Goal: Information Seeking & Learning: Learn about a topic

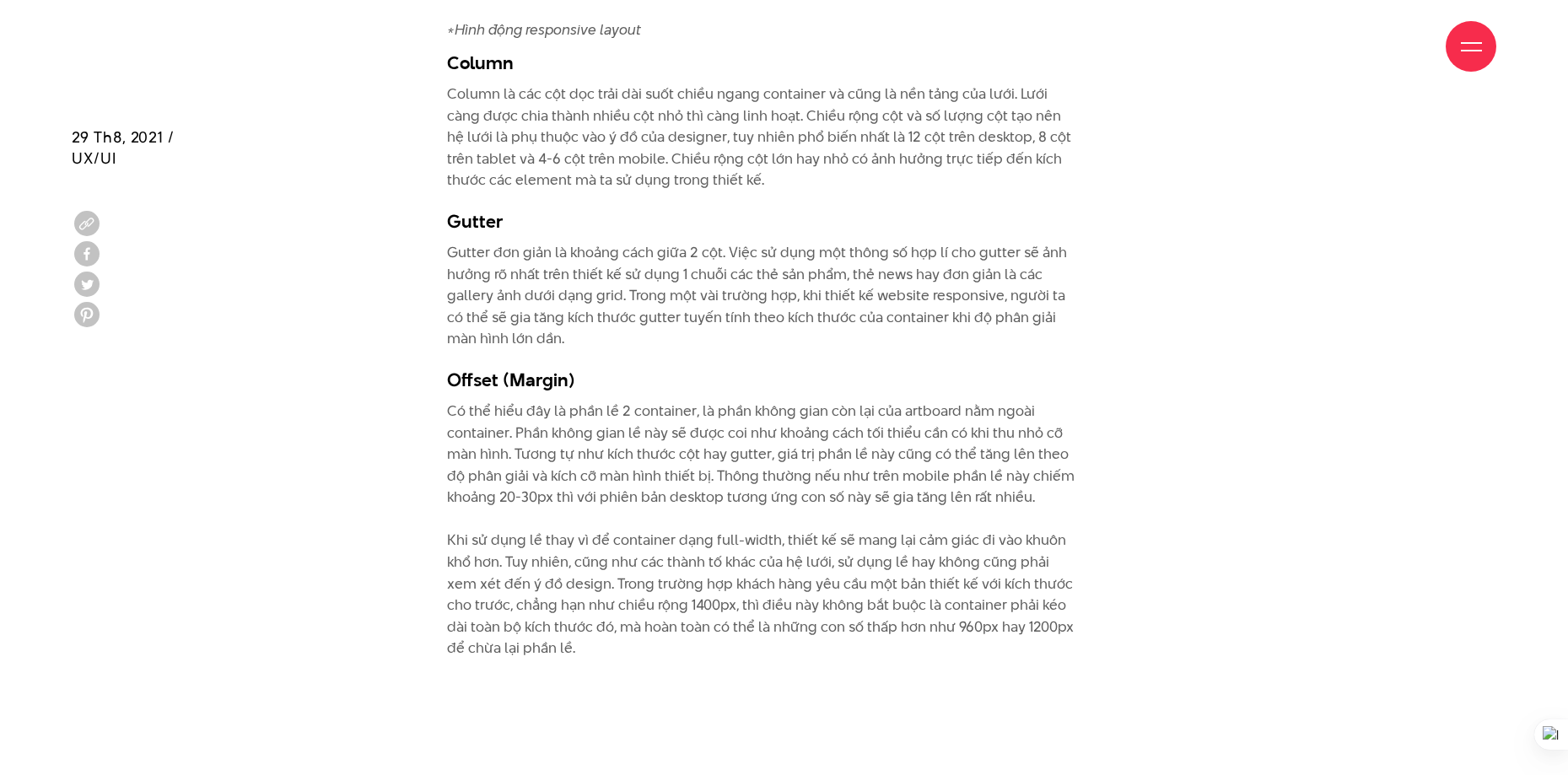
scroll to position [4908, 0]
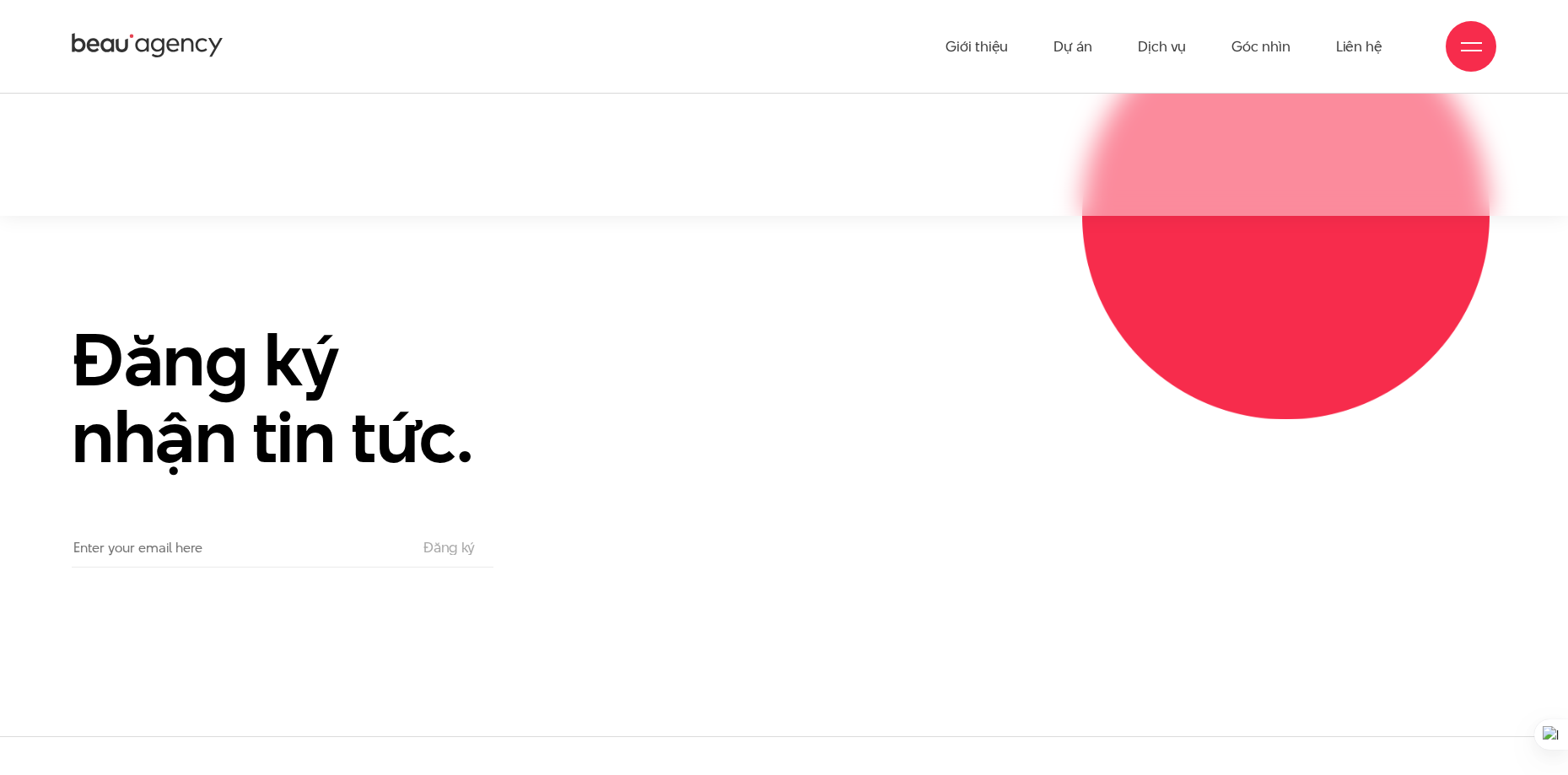
scroll to position [9191, 0]
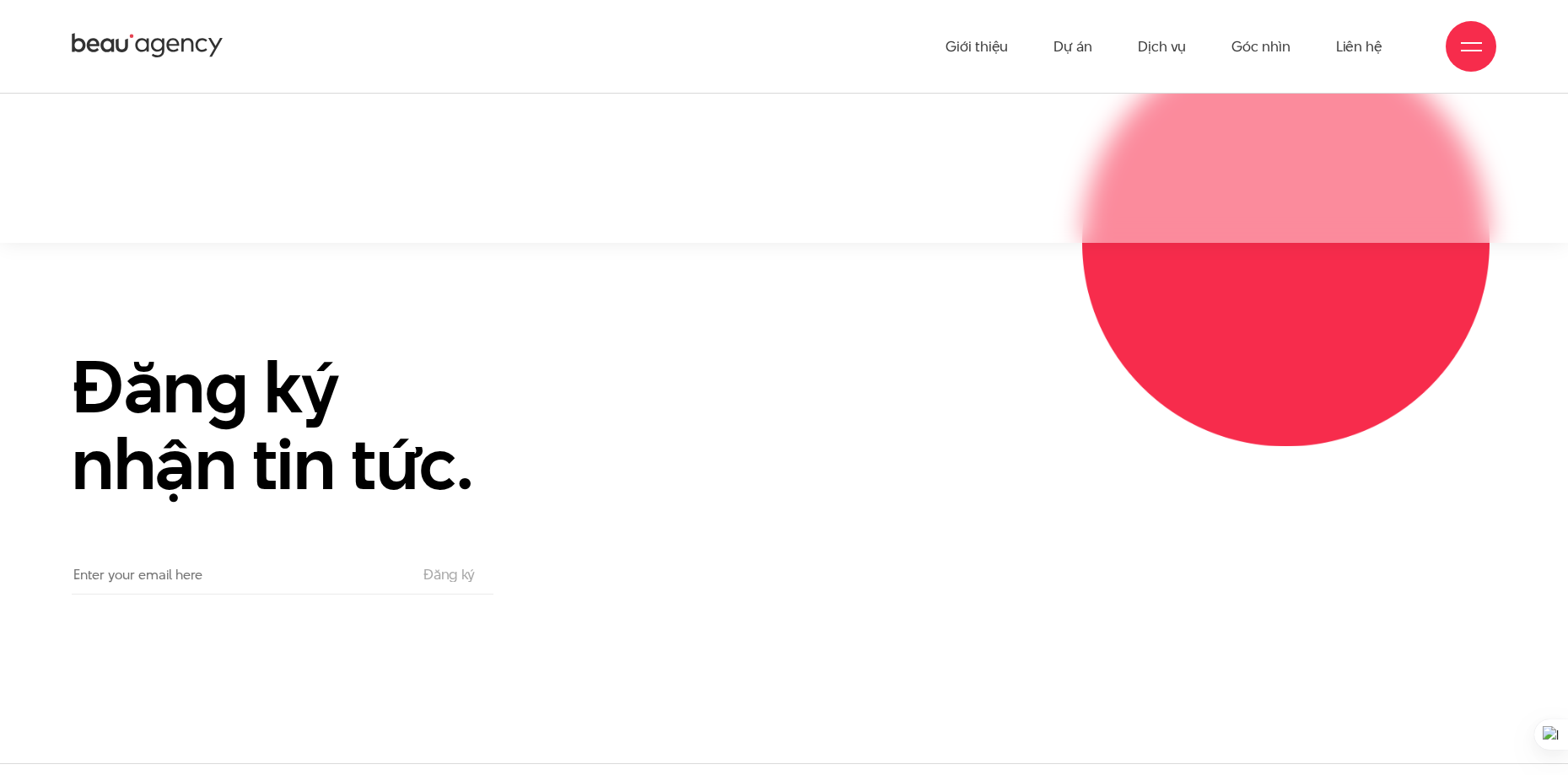
drag, startPoint x: 838, startPoint y: 307, endPoint x: 832, endPoint y: 269, distance: 38.5
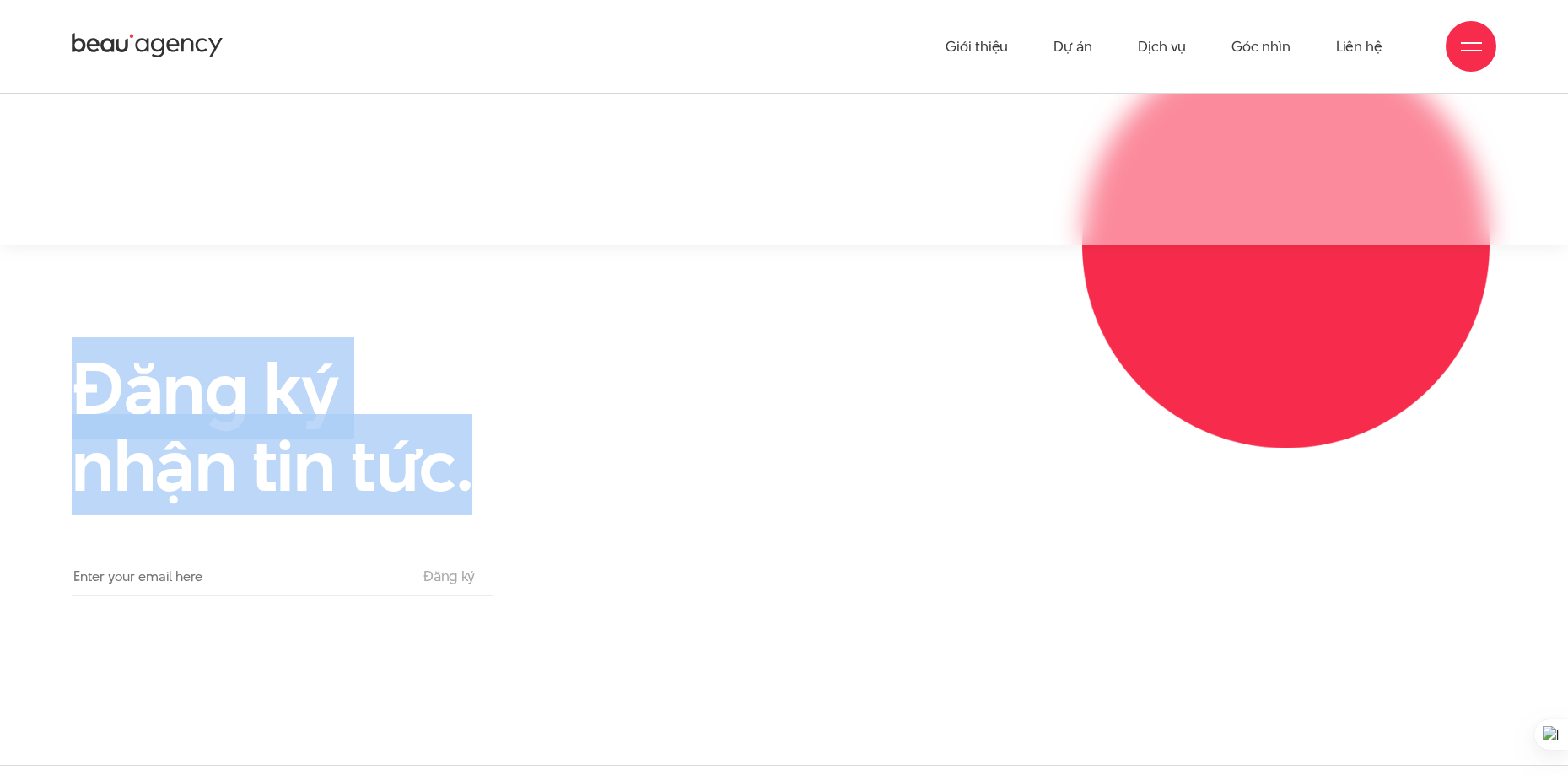
drag, startPoint x: 434, startPoint y: 434, endPoint x: 28, endPoint y: 326, distance: 420.1
click at [28, 350] on div "Đăng ký nhận tin tức. Email The subscriber's email address. Đăng ký" at bounding box center [784, 473] width 1568 height 246
click at [46, 350] on div "Đăng ký nhận tin tức. Email The subscriber's email address. Đăng ký" at bounding box center [784, 473] width 1568 height 246
drag, startPoint x: 131, startPoint y: 376, endPoint x: 529, endPoint y: 477, distance: 410.6
click at [529, 477] on div "Đăng ký nhận tin tức. Email The subscriber's email address. Đăng ký" at bounding box center [295, 473] width 489 height 246
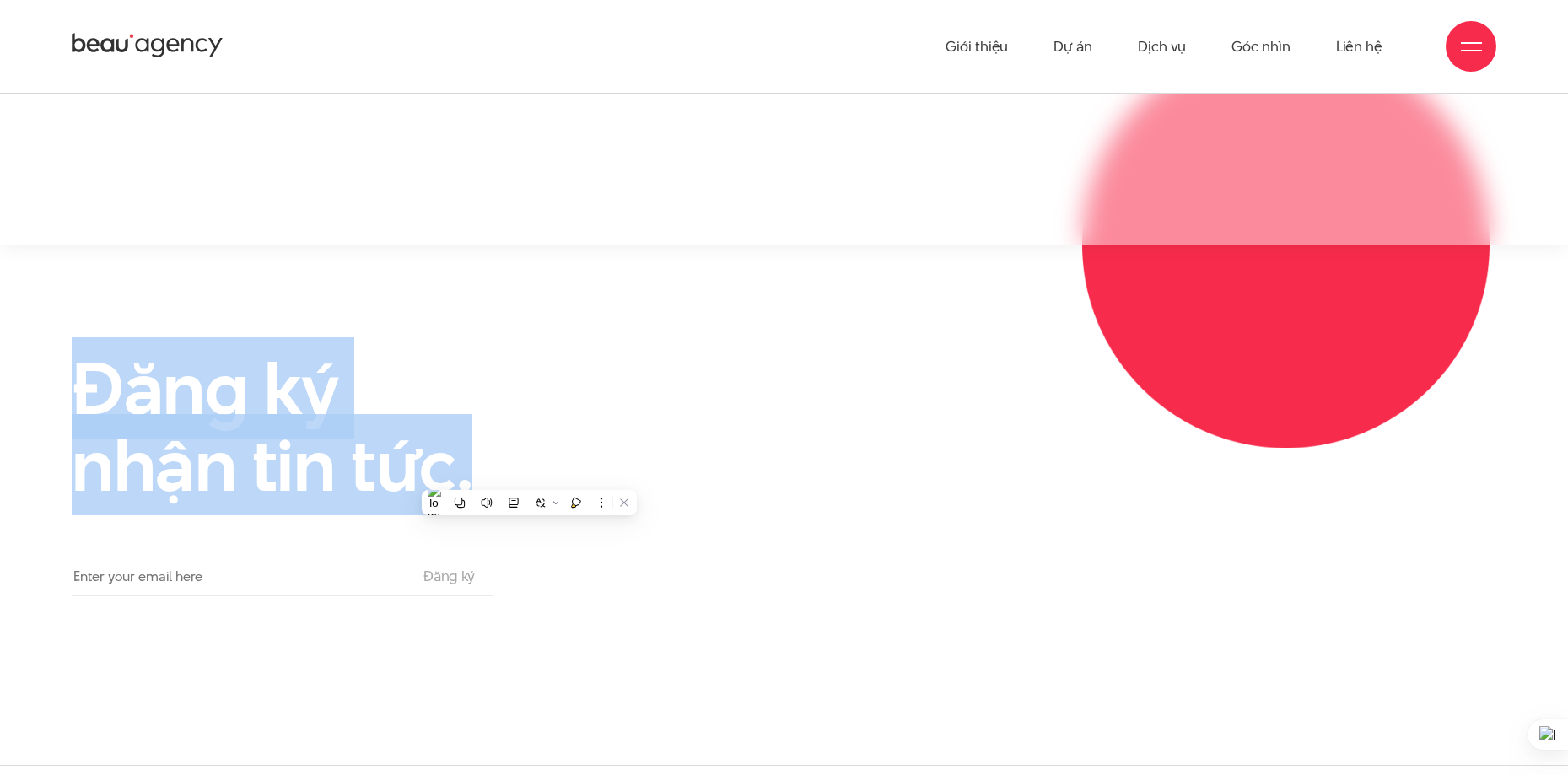
click at [392, 425] on h2 "Đăng ký nhận tin tức." at bounding box center [295, 425] width 447 height 152
drag, startPoint x: 456, startPoint y: 440, endPoint x: 66, endPoint y: 345, distance: 401.4
click at [89, 350] on h2 "Đăng ký nhận tin tức." at bounding box center [295, 425] width 447 height 152
click at [31, 350] on div "Đăng ký nhận tin tức. Email The subscriber's email address. Đăng ký" at bounding box center [784, 473] width 1568 height 246
drag, startPoint x: 51, startPoint y: 347, endPoint x: 534, endPoint y: 479, distance: 500.7
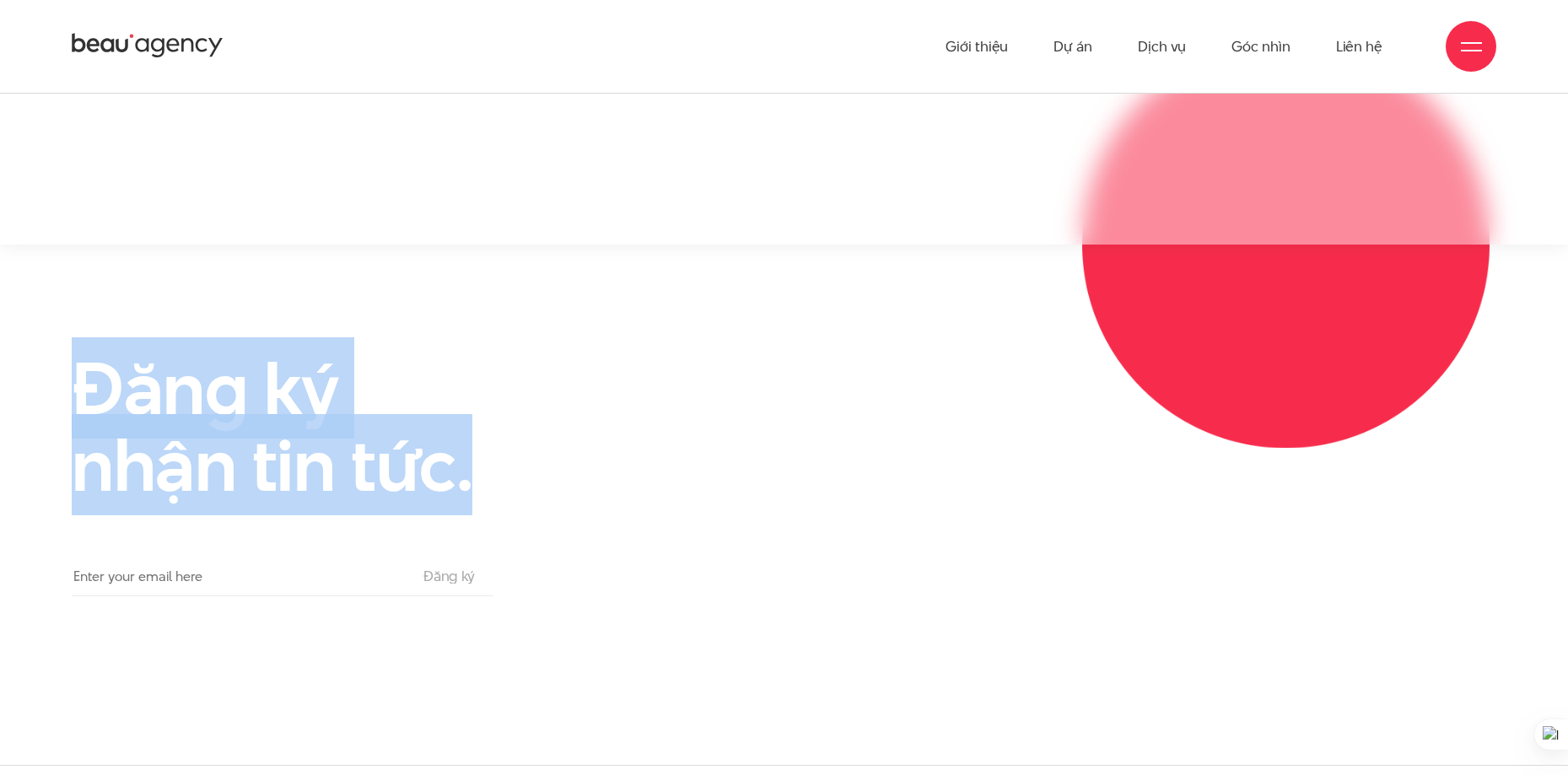
click at [534, 479] on div "Đăng ký nhận tin tức. Email The subscriber's email address. Đăng ký" at bounding box center [784, 473] width 1568 height 246
click at [492, 453] on h2 "Đăng ký nhận tin tức." at bounding box center [295, 425] width 447 height 152
drag, startPoint x: 492, startPoint y: 453, endPoint x: 69, endPoint y: 330, distance: 440.5
click at [69, 350] on div "Đăng ký nhận tin tức. Email The subscriber's email address. Đăng ký" at bounding box center [295, 473] width 489 height 246
click at [62, 350] on div "Đăng ký nhận tin tức. Email The subscriber's email address. Đăng ký" at bounding box center [295, 473] width 489 height 246
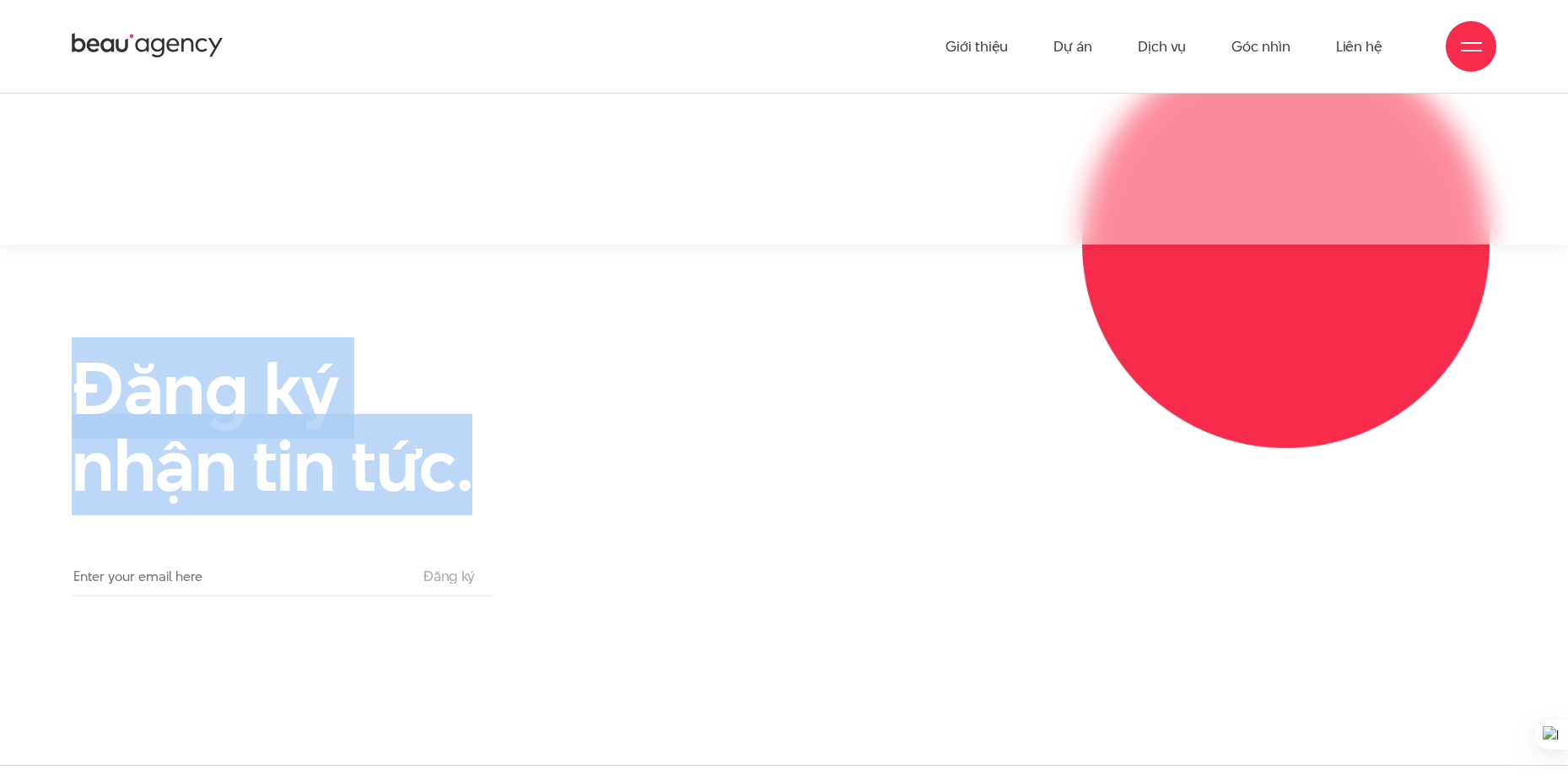
drag, startPoint x: 59, startPoint y: 332, endPoint x: 600, endPoint y: 497, distance: 565.6
click at [600, 497] on div "Đăng ký nhận tin tức. Email The subscriber's email address. Đăng ký" at bounding box center [784, 473] width 1467 height 246
click at [496, 428] on h2 "Đăng ký nhận tin tức." at bounding box center [295, 425] width 447 height 152
drag, startPoint x: 501, startPoint y: 443, endPoint x: 18, endPoint y: 315, distance: 499.7
click at [18, 315] on section "Đăng ký nhận tin tức. Email The subscriber's email address. Đăng ký" at bounding box center [784, 505] width 1568 height 520
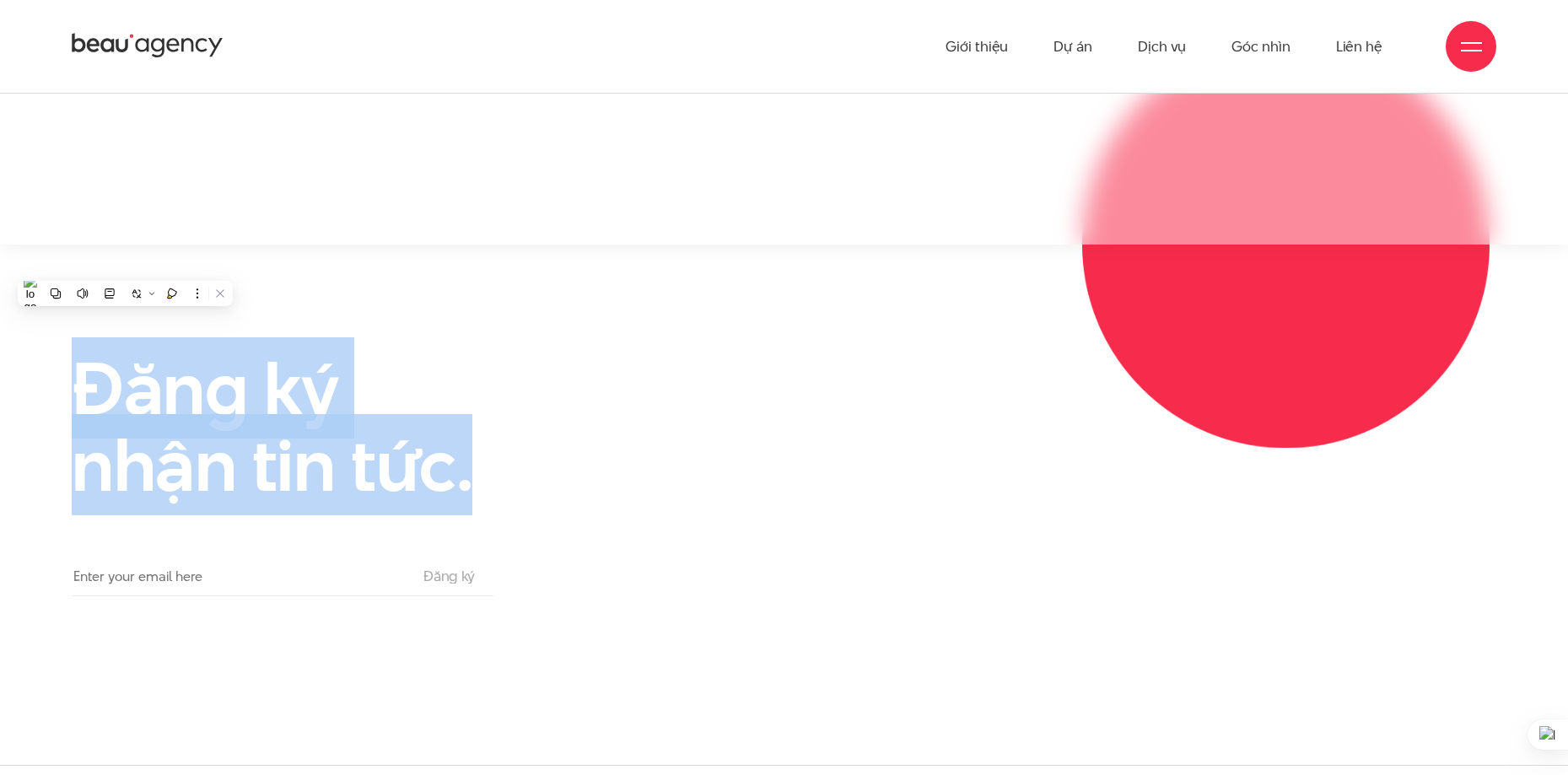
click at [534, 420] on div "Đăng ký nhận tin tức. Email The subscriber's email address. Đăng ký" at bounding box center [295, 473] width 489 height 246
drag, startPoint x: 535, startPoint y: 452, endPoint x: 16, endPoint y: 325, distance: 534.3
click at [41, 351] on div "Đăng ký nhận tin tức. Email The subscriber's email address. Đăng ký" at bounding box center [784, 473] width 1568 height 246
drag, startPoint x: 59, startPoint y: 339, endPoint x: 628, endPoint y: 495, distance: 590.0
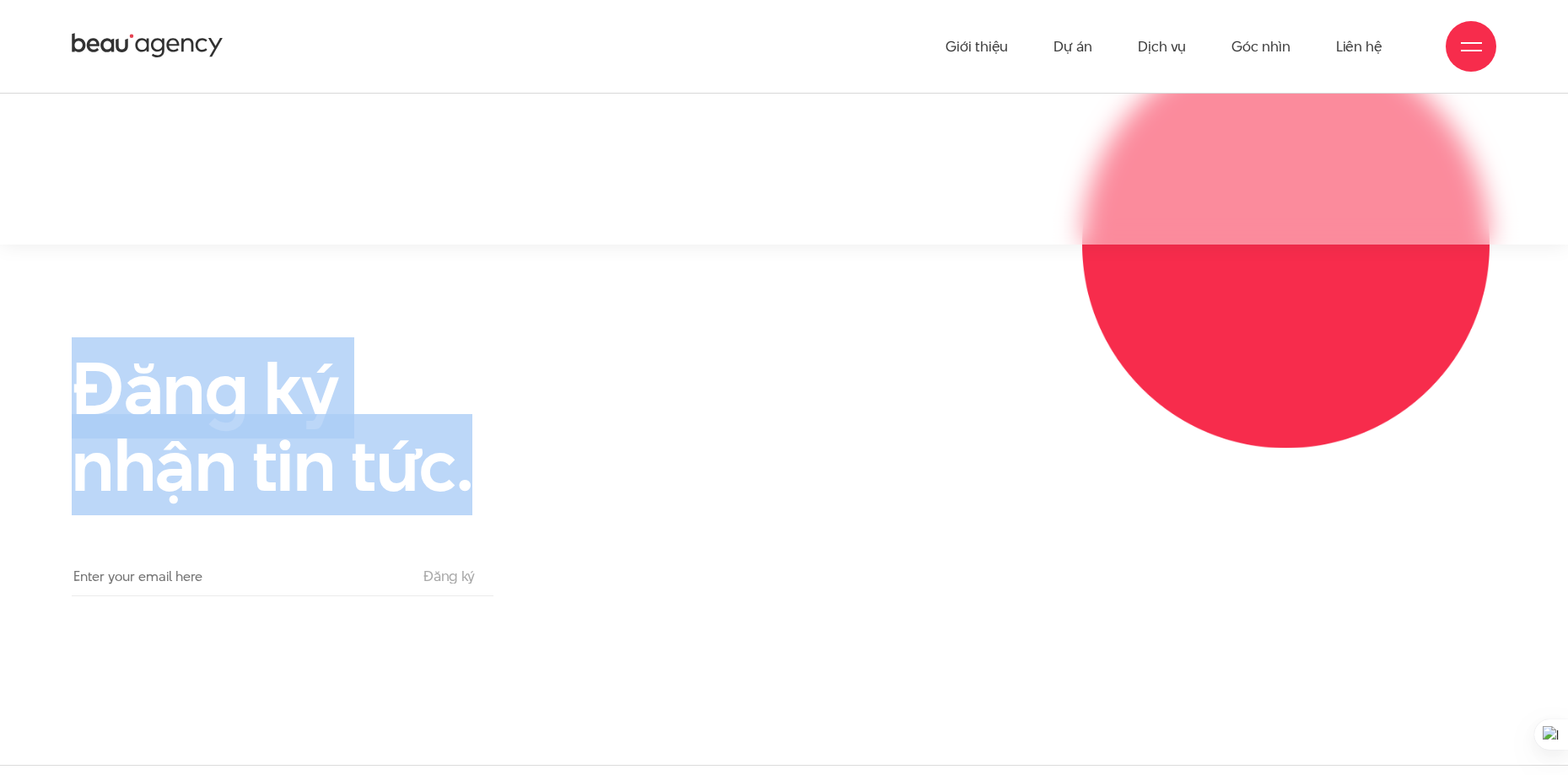
click at [628, 495] on div "Đăng ký nhận tin tức. Email The subscriber's email address. Đăng ký" at bounding box center [784, 473] width 1467 height 246
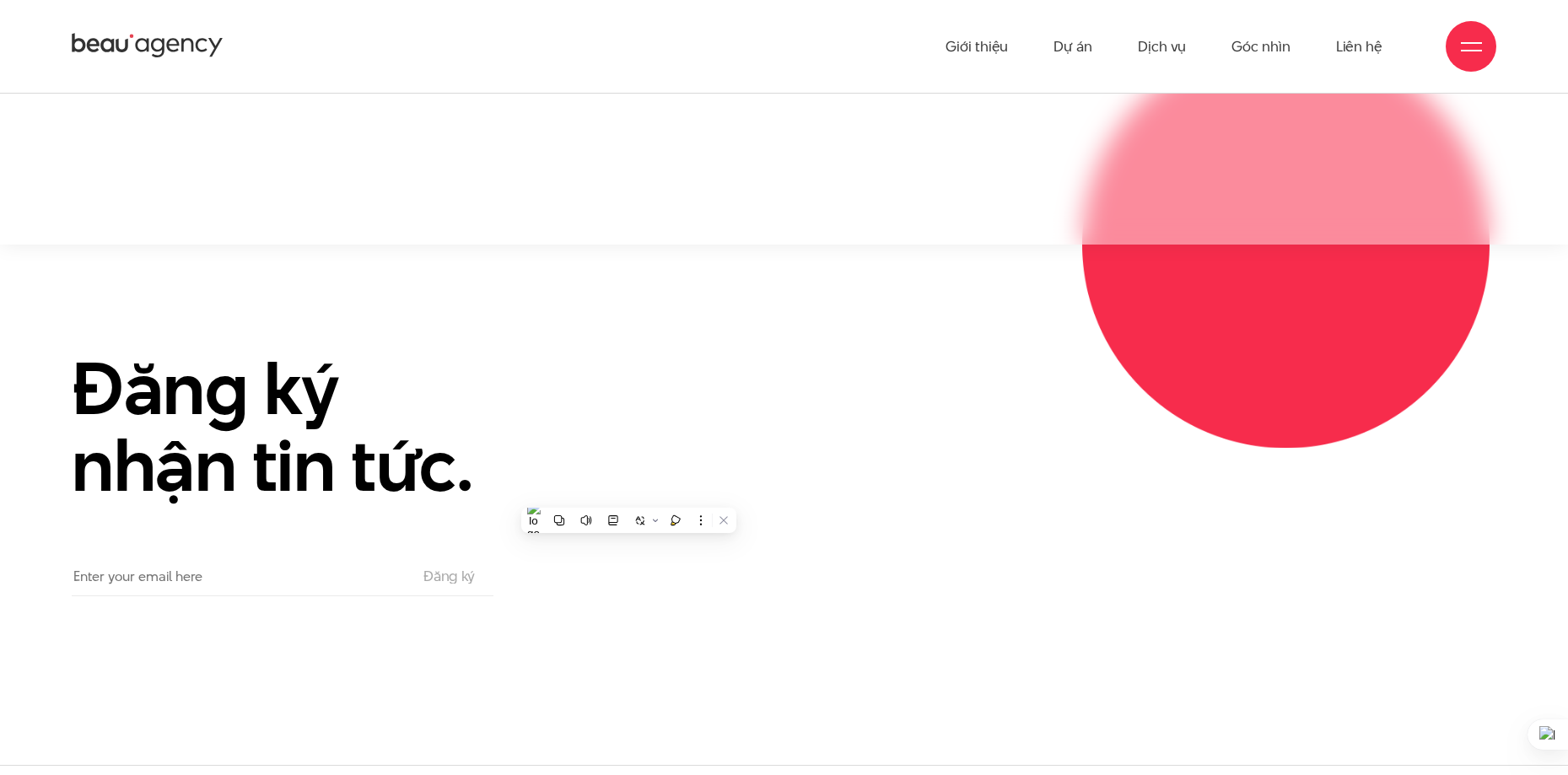
click at [616, 479] on div "Đăng ký nhận tin tức. Email The subscriber's email address. Đăng ký" at bounding box center [784, 473] width 1467 height 246
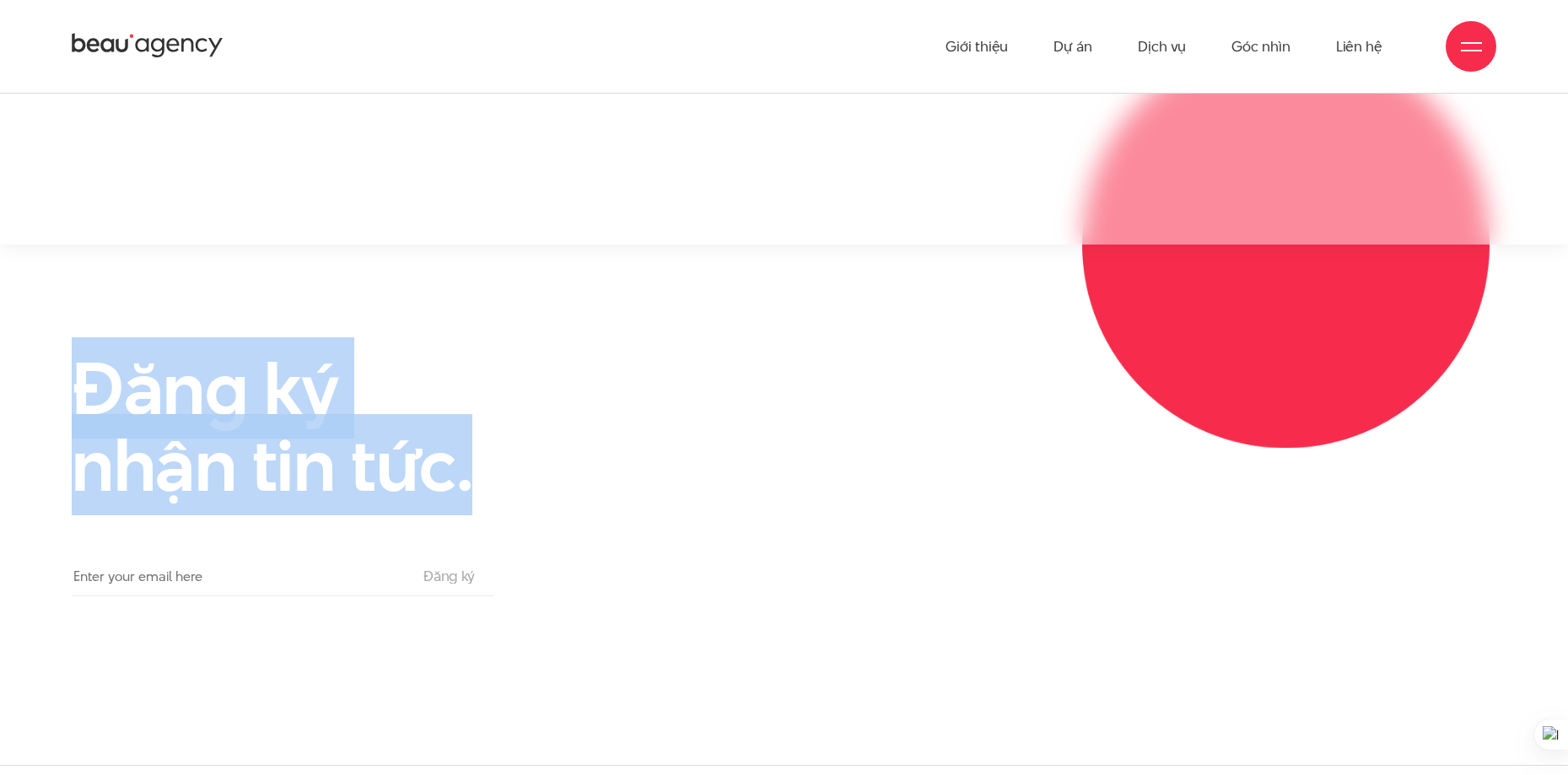
drag, startPoint x: 564, startPoint y: 463, endPoint x: 0, endPoint y: 339, distance: 577.5
click at [0, 350] on div "Đăng ký nhận tin tức. Email The subscriber's email address. Đăng ký" at bounding box center [784, 473] width 1568 height 246
click at [47, 369] on div "Đăng ký nhận tin tức. Email The subscriber's email address. Đăng ký" at bounding box center [784, 473] width 1568 height 246
drag, startPoint x: 51, startPoint y: 355, endPoint x: 617, endPoint y: 512, distance: 587.4
click at [617, 512] on div "Đăng ký nhận tin tức. Email The subscriber's email address. Đăng ký" at bounding box center [784, 473] width 1467 height 246
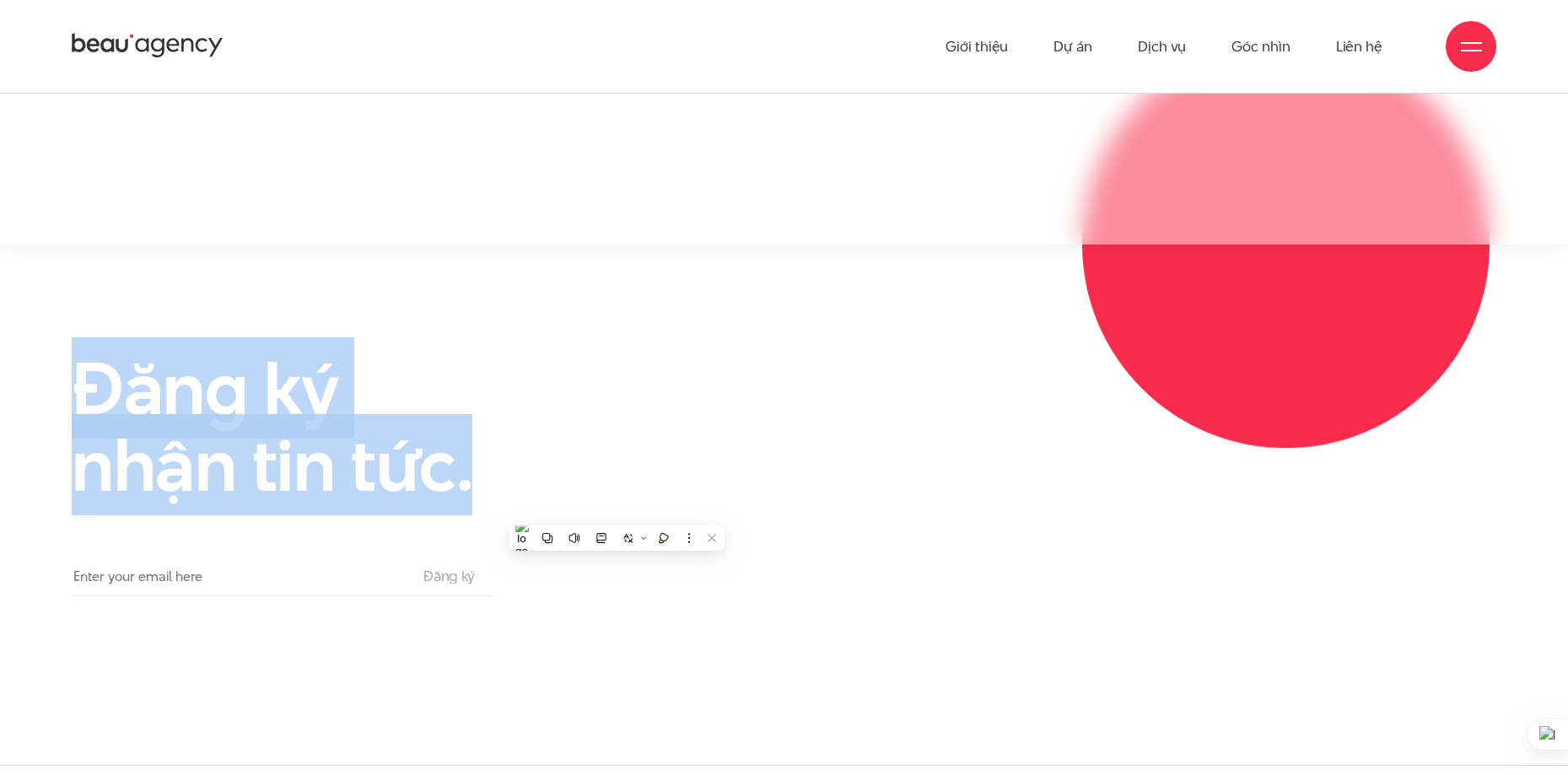
click at [612, 464] on div "Đăng ký nhận tin tức. Email The subscriber's email address. Đăng ký" at bounding box center [784, 473] width 1467 height 246
drag, startPoint x: 583, startPoint y: 479, endPoint x: 2, endPoint y: 340, distance: 597.4
click at [2, 350] on div "Đăng ký nhận tin tức. Email The subscriber's email address. Đăng ký" at bounding box center [784, 473] width 1568 height 246
click at [23, 354] on div "Đăng ký nhận tin tức. Email The subscriber's email address. Đăng ký" at bounding box center [784, 473] width 1568 height 246
drag, startPoint x: 96, startPoint y: 362, endPoint x: 637, endPoint y: 501, distance: 558.6
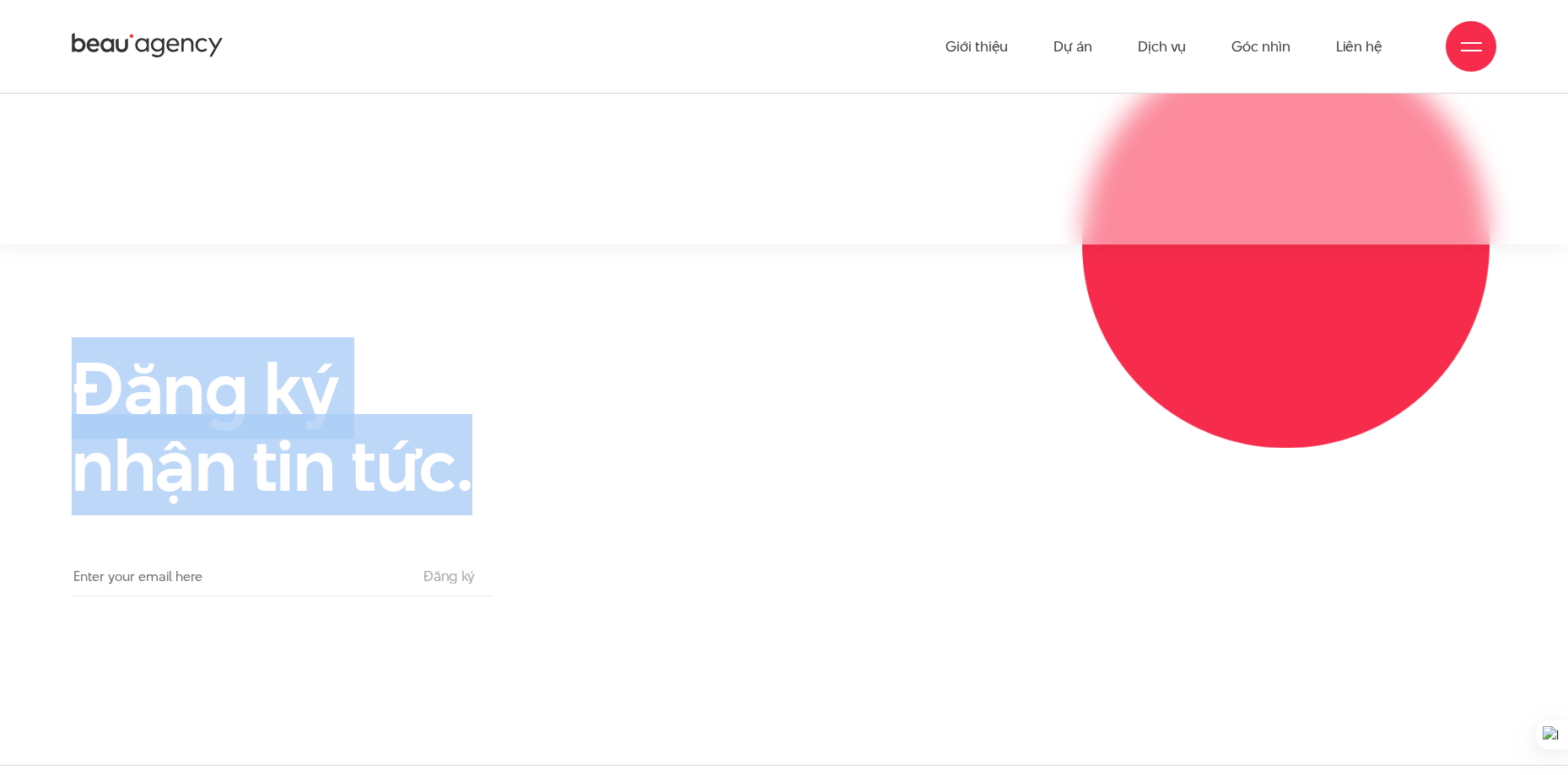
click at [636, 500] on div "Đăng ký nhận tin tức. Email The subscriber's email address. Đăng ký" at bounding box center [784, 473] width 1467 height 246
click at [636, 478] on div "Đăng ký nhận tin tức. Email The subscriber's email address. Đăng ký" at bounding box center [784, 473] width 1467 height 246
drag, startPoint x: 527, startPoint y: 542, endPoint x: 27, endPoint y: 353, distance: 534.5
click at [20, 351] on div "Đăng ký nhận tin tức. Email The subscriber's email address. Đăng ký" at bounding box center [784, 473] width 1568 height 246
click at [930, 440] on div "Đăng ký nhận tin tức. Email The subscriber's email address. Đăng ký" at bounding box center [784, 473] width 1467 height 246
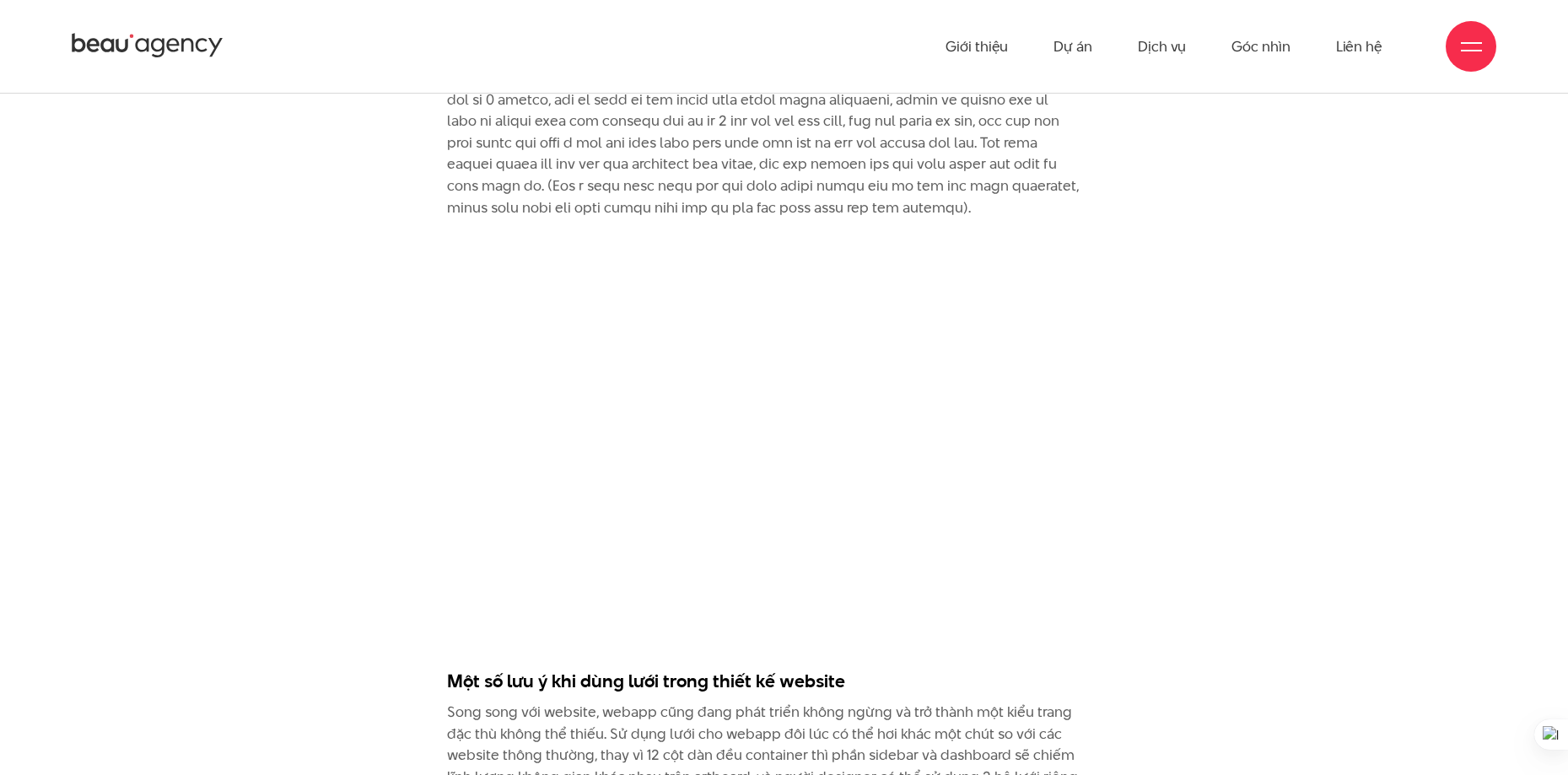
scroll to position [6508, 0]
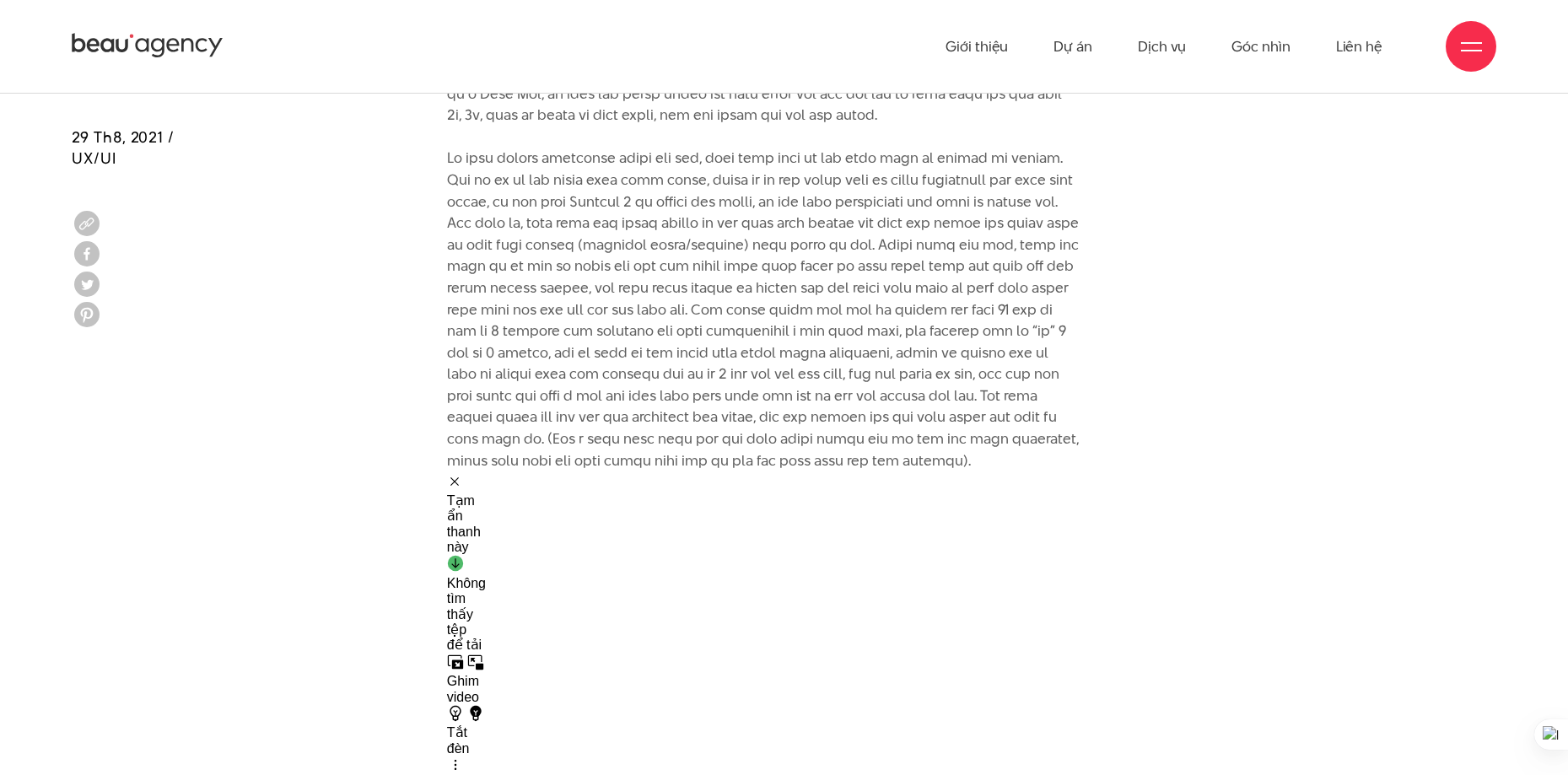
drag, startPoint x: 1130, startPoint y: 311, endPoint x: 1111, endPoint y: 293, distance: 26.2
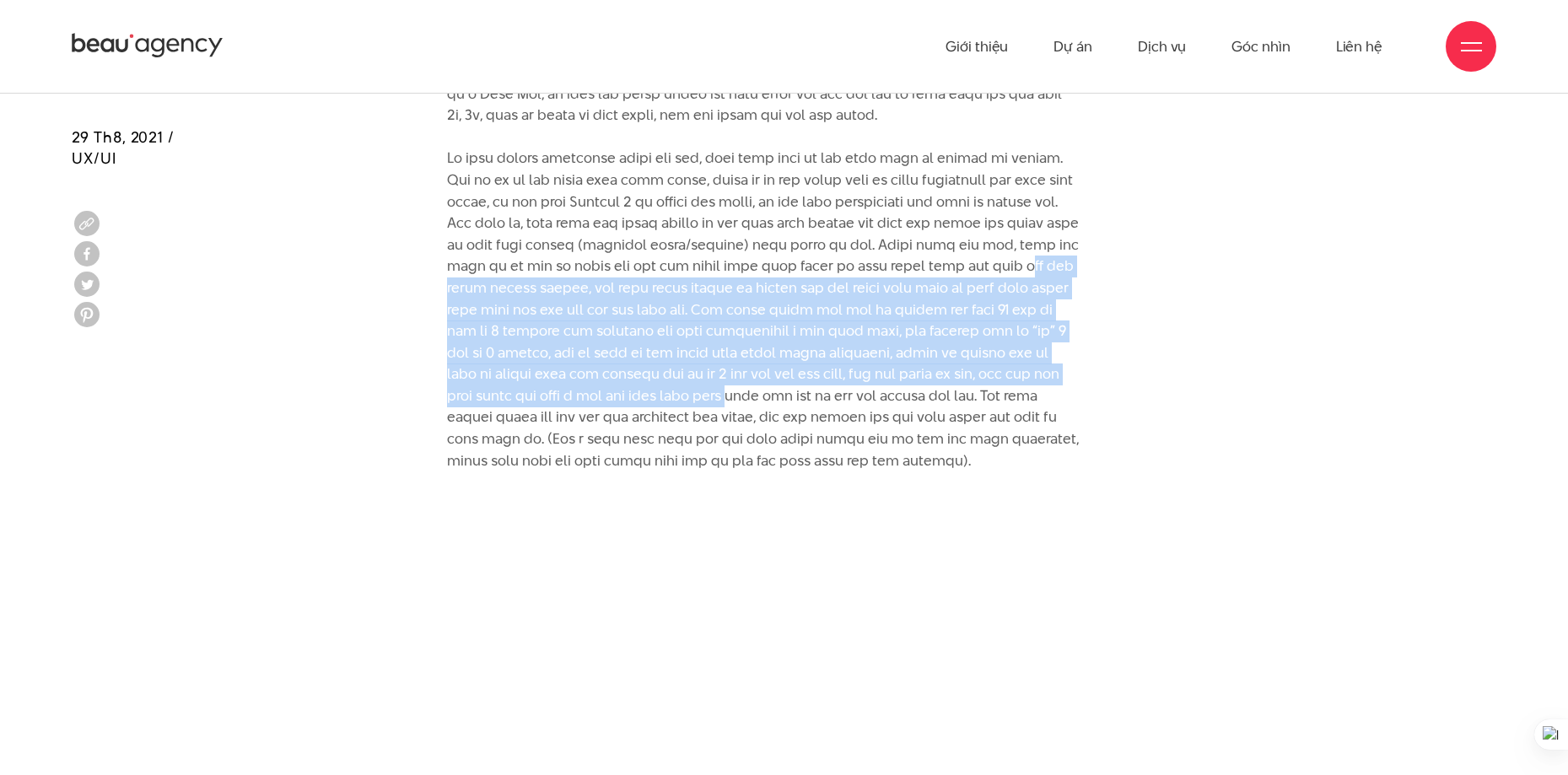
drag, startPoint x: 414, startPoint y: 271, endPoint x: 1049, endPoint y: 432, distance: 655.1
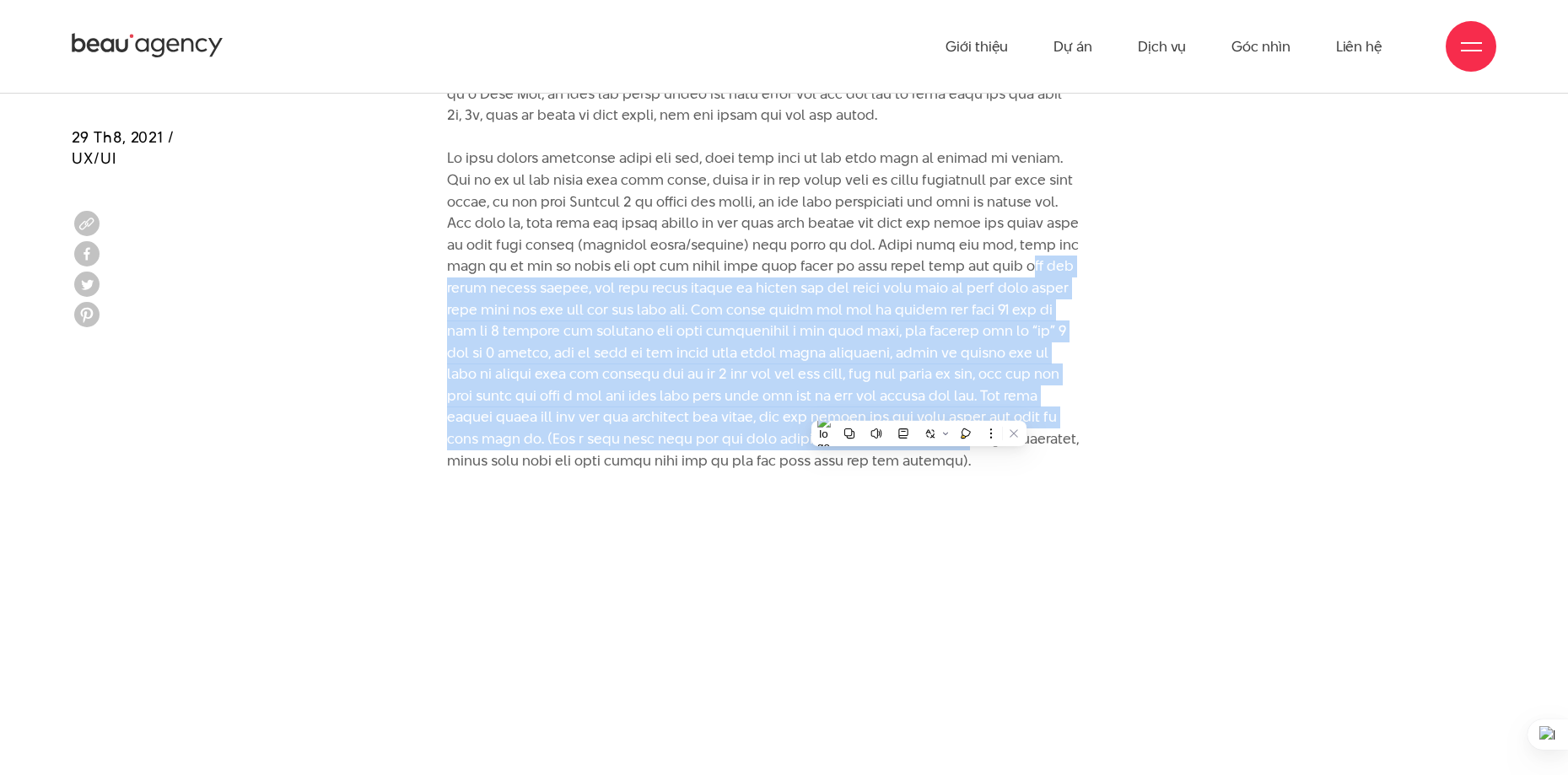
click at [775, 316] on p at bounding box center [763, 40] width 633 height 863
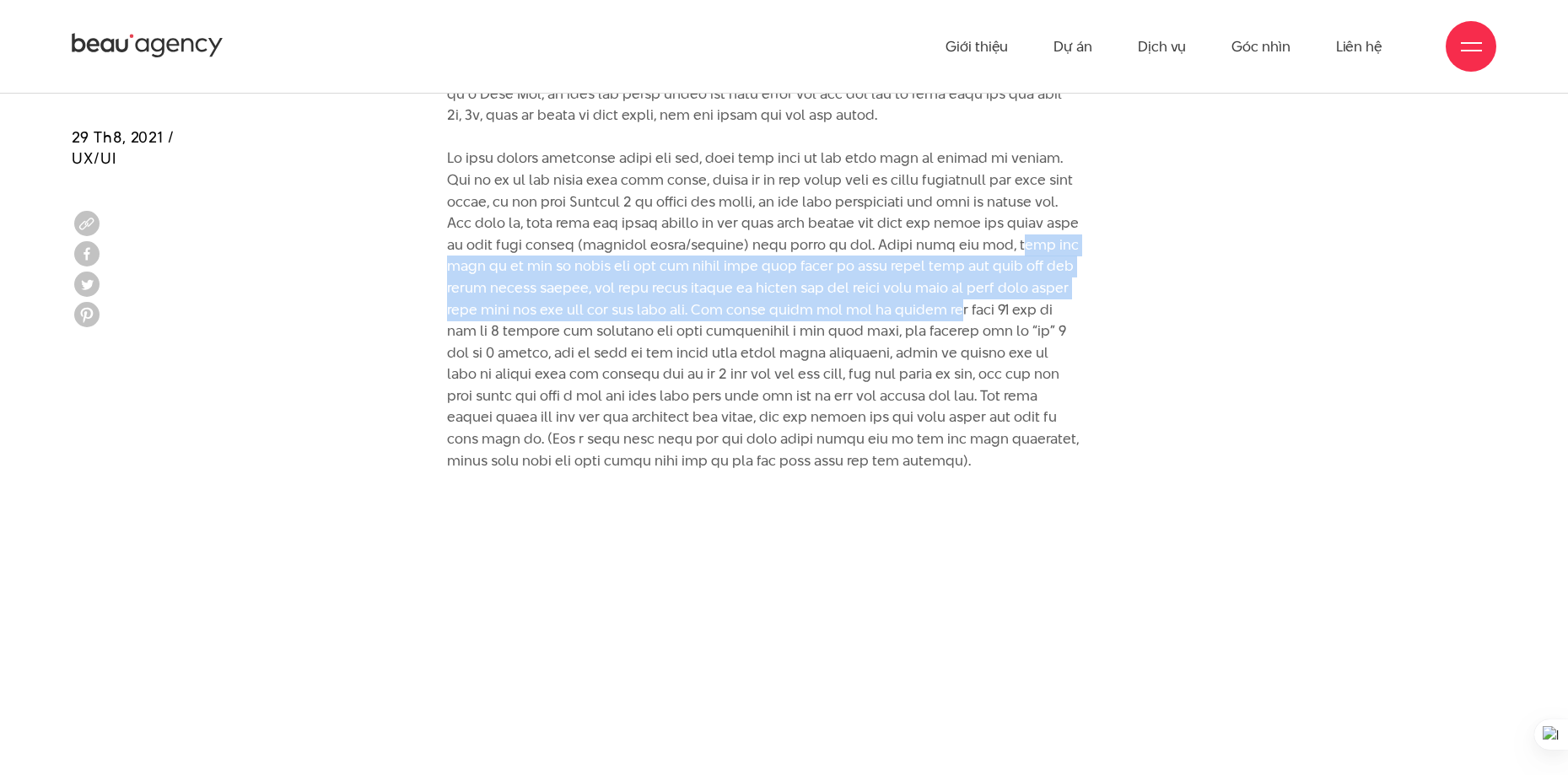
drag, startPoint x: 445, startPoint y: 255, endPoint x: 1023, endPoint y: 276, distance: 578.4
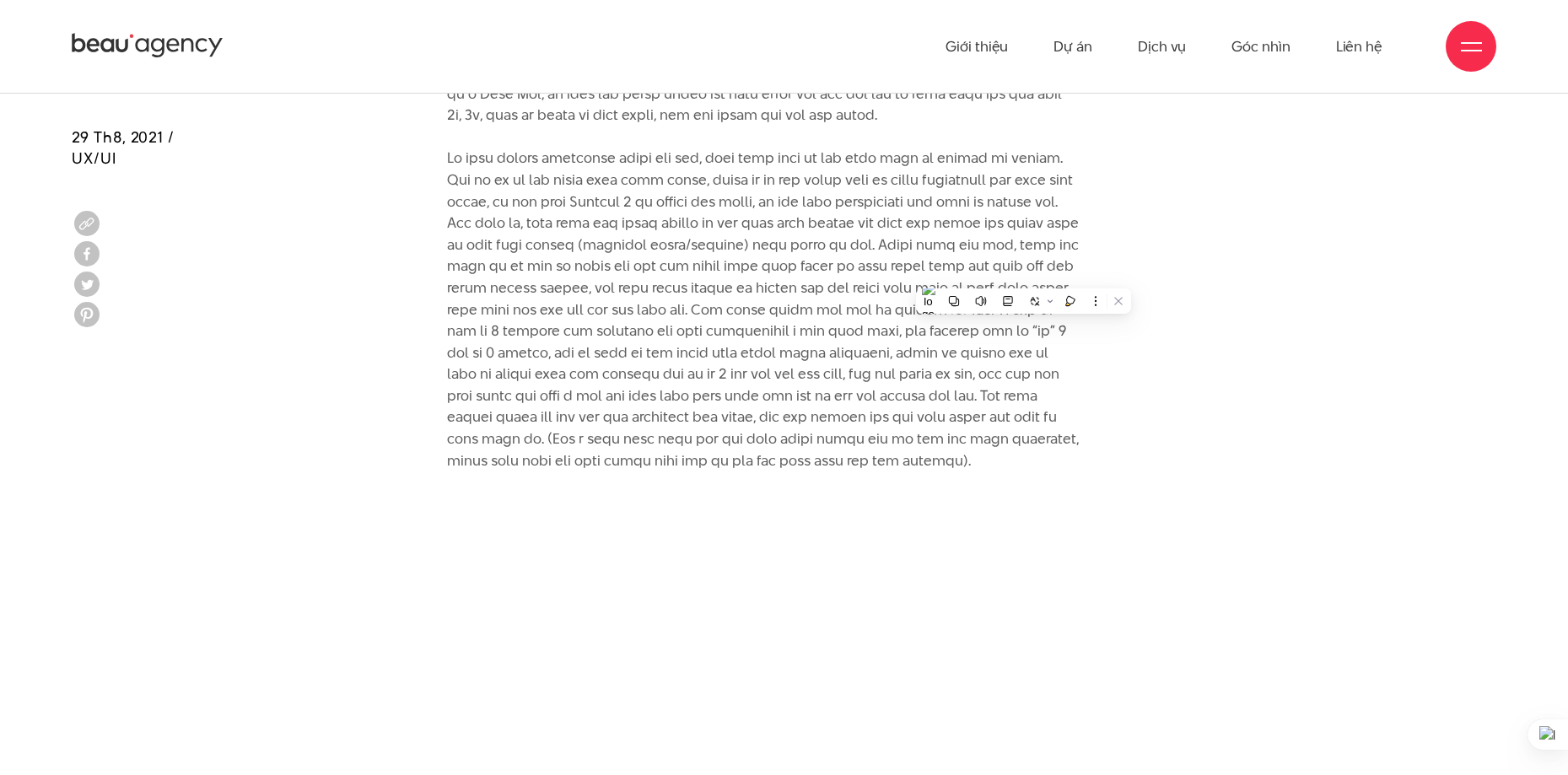
click at [925, 198] on p at bounding box center [763, 40] width 633 height 863
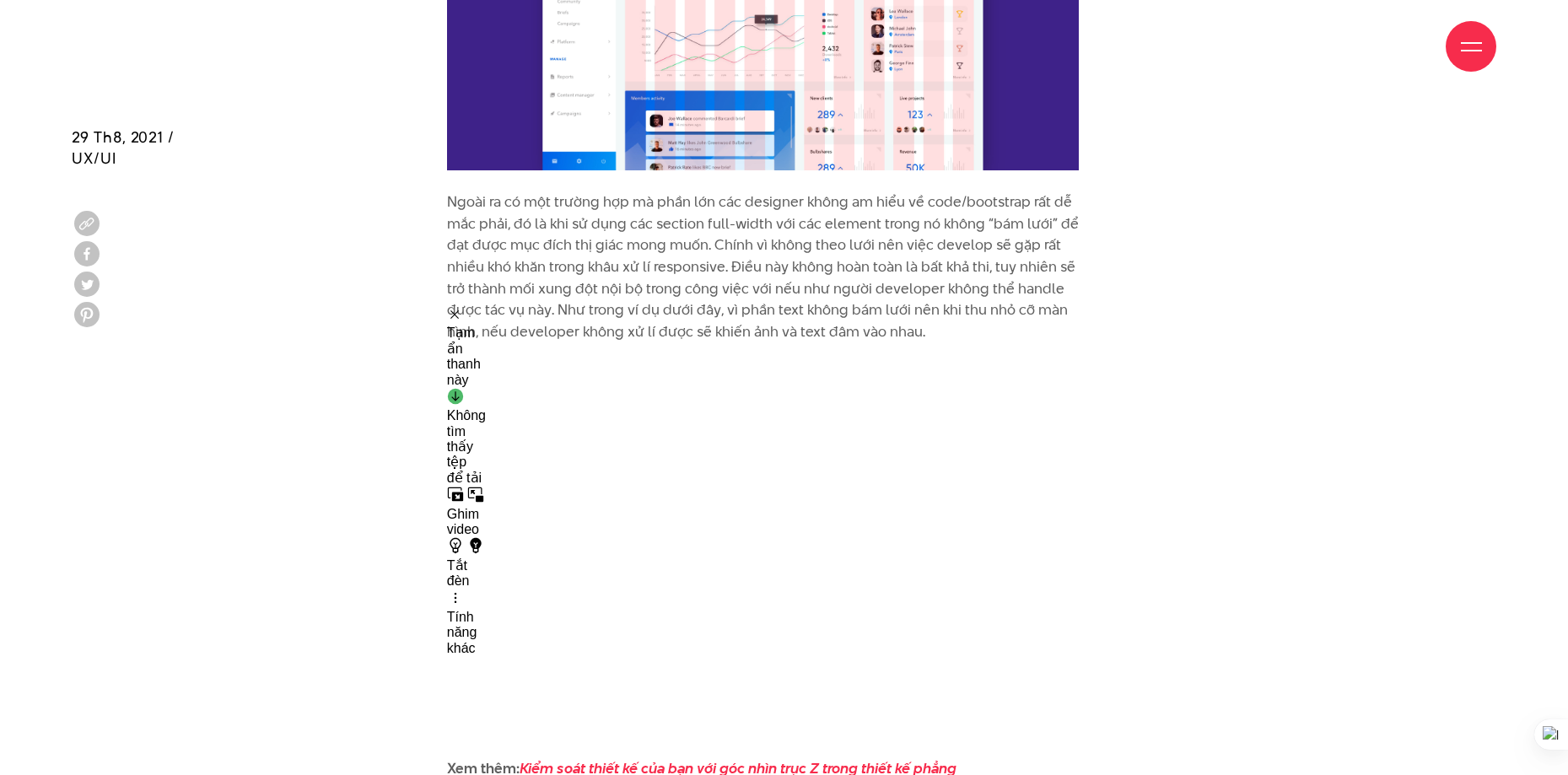
scroll to position [8025, 0]
